Goal: Information Seeking & Learning: Find specific fact

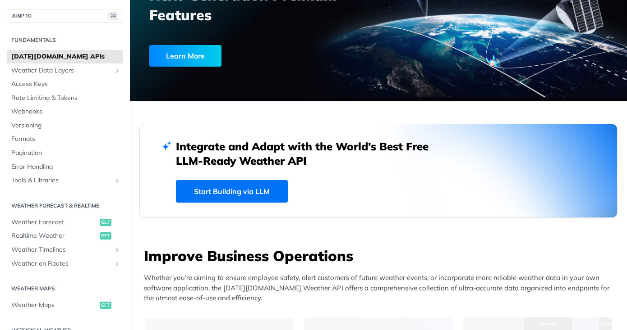
scroll to position [170, 0]
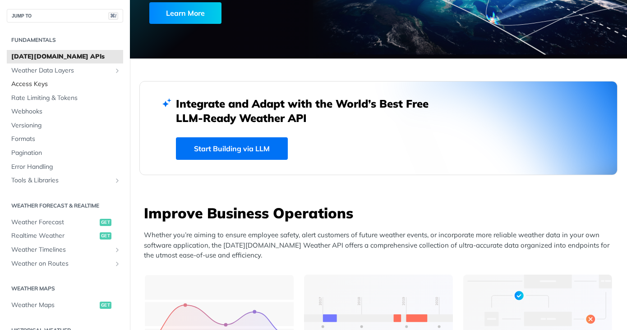
click at [42, 88] on span "Access Keys" at bounding box center [66, 84] width 110 height 9
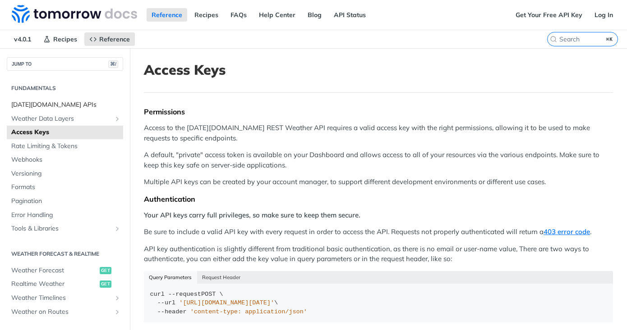
click at [45, 105] on span "[DATE][DOMAIN_NAME] APIs" at bounding box center [66, 105] width 110 height 9
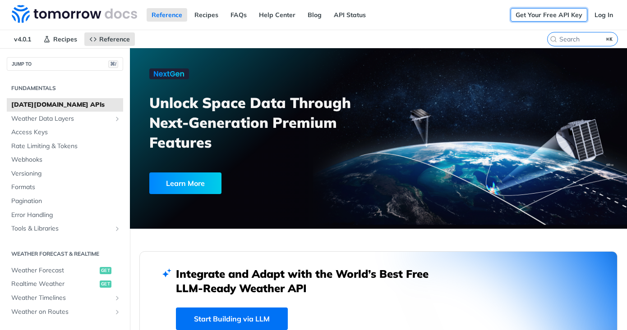
click at [535, 14] on link "Get Your Free API Key" at bounding box center [548, 15] width 77 height 14
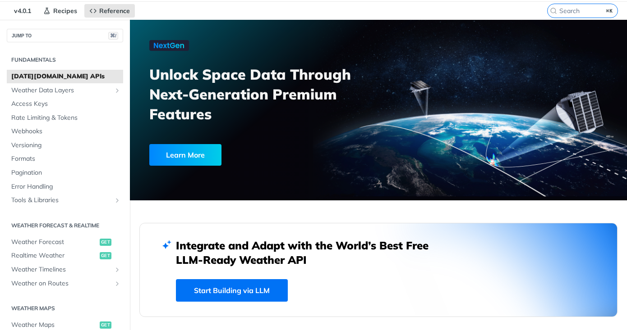
click at [247, 297] on link "Start Building via LLM" at bounding box center [232, 290] width 112 height 23
click at [72, 37] on button "JUMP TO ⌘/" at bounding box center [65, 36] width 116 height 14
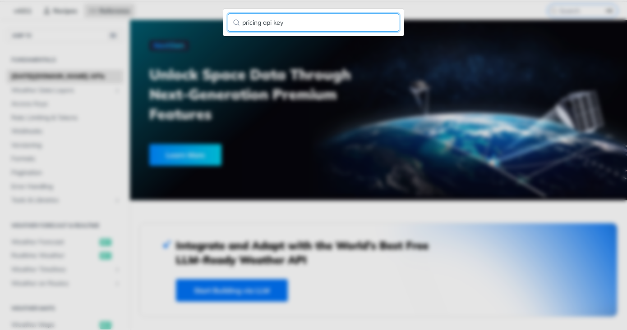
type input "pricing api key"
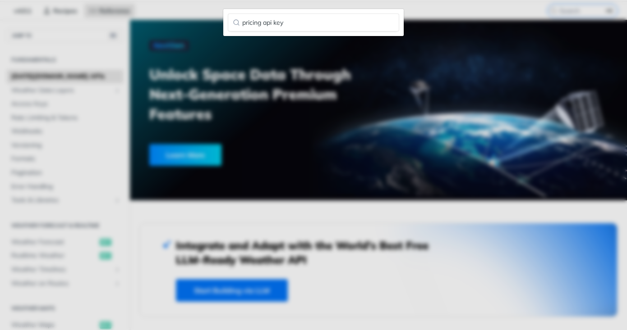
click at [317, 50] on div "pricing api key" at bounding box center [313, 165] width 627 height 330
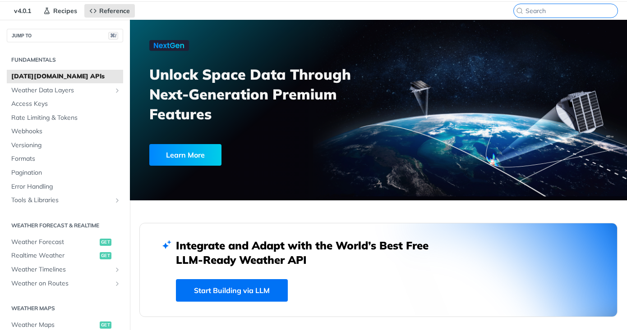
click at [570, 7] on input "⌘K" at bounding box center [571, 11] width 92 height 8
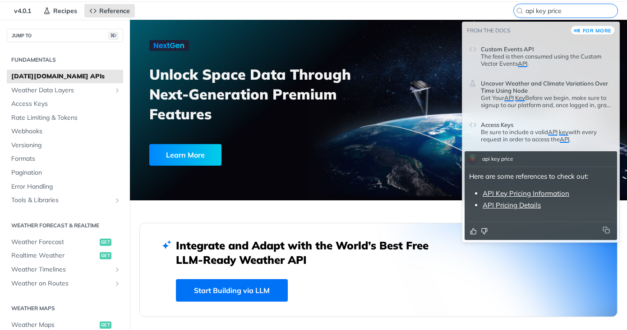
type input "api key price"
click at [506, 210] on link "API Pricing Details" at bounding box center [511, 205] width 58 height 9
